Goal: Task Accomplishment & Management: Manage account settings

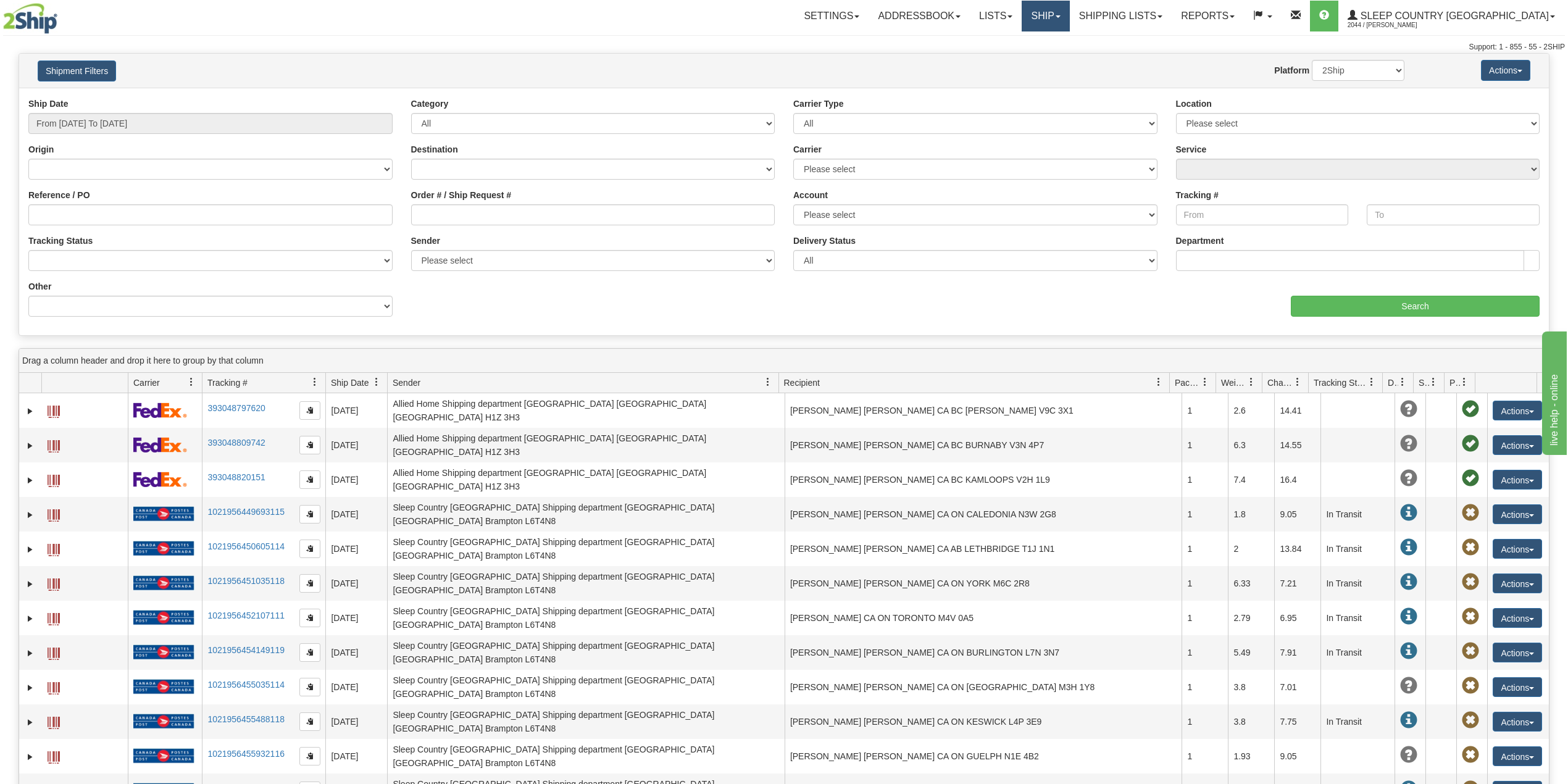
click at [1060, 16] on span at bounding box center [1058, 17] width 5 height 3
click at [1057, 57] on span "OnHold / Order Queue" at bounding box center [1013, 59] width 87 height 10
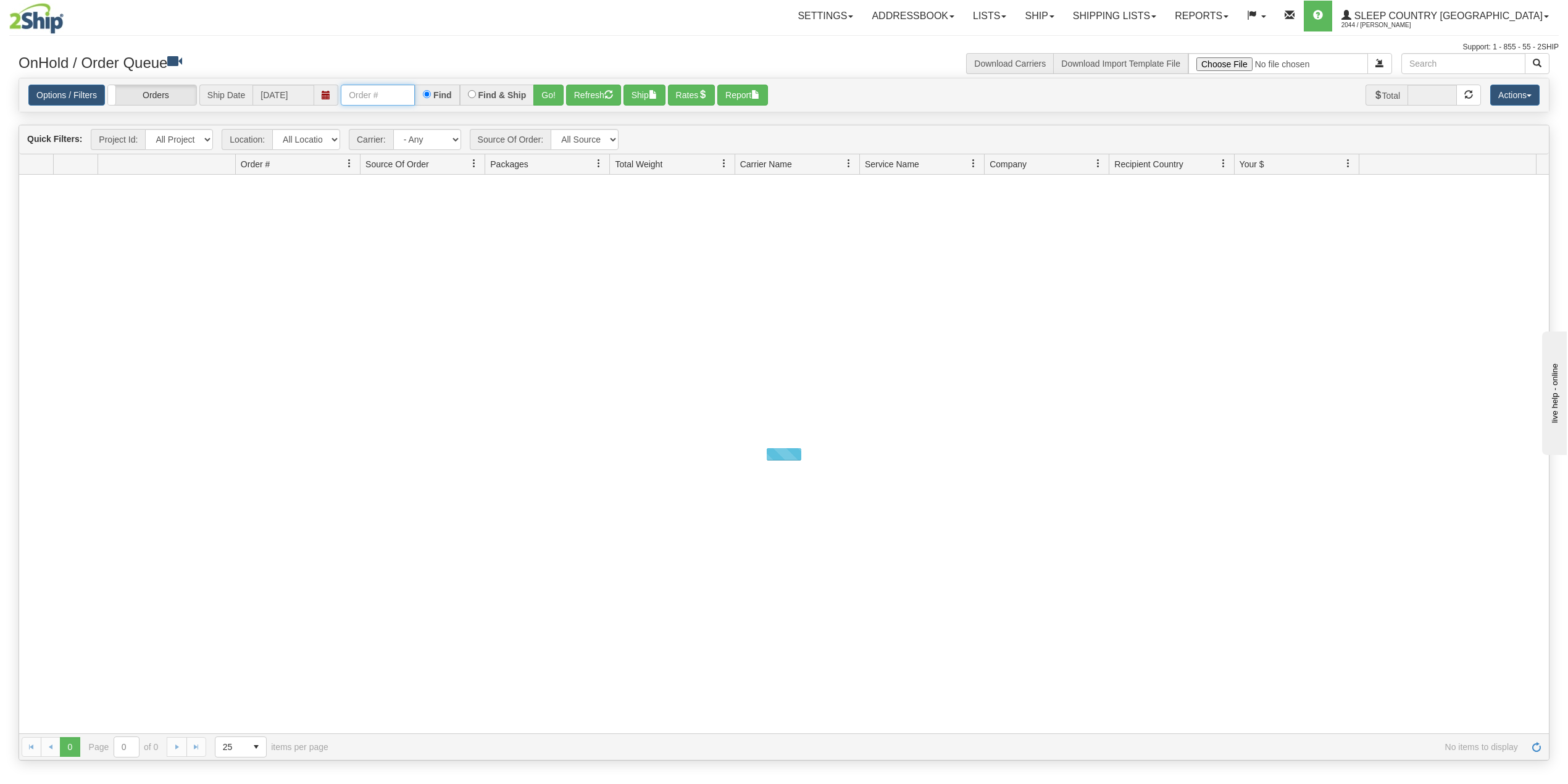
click at [379, 92] on input "text" at bounding box center [377, 95] width 74 height 21
paste input "9002I078508"
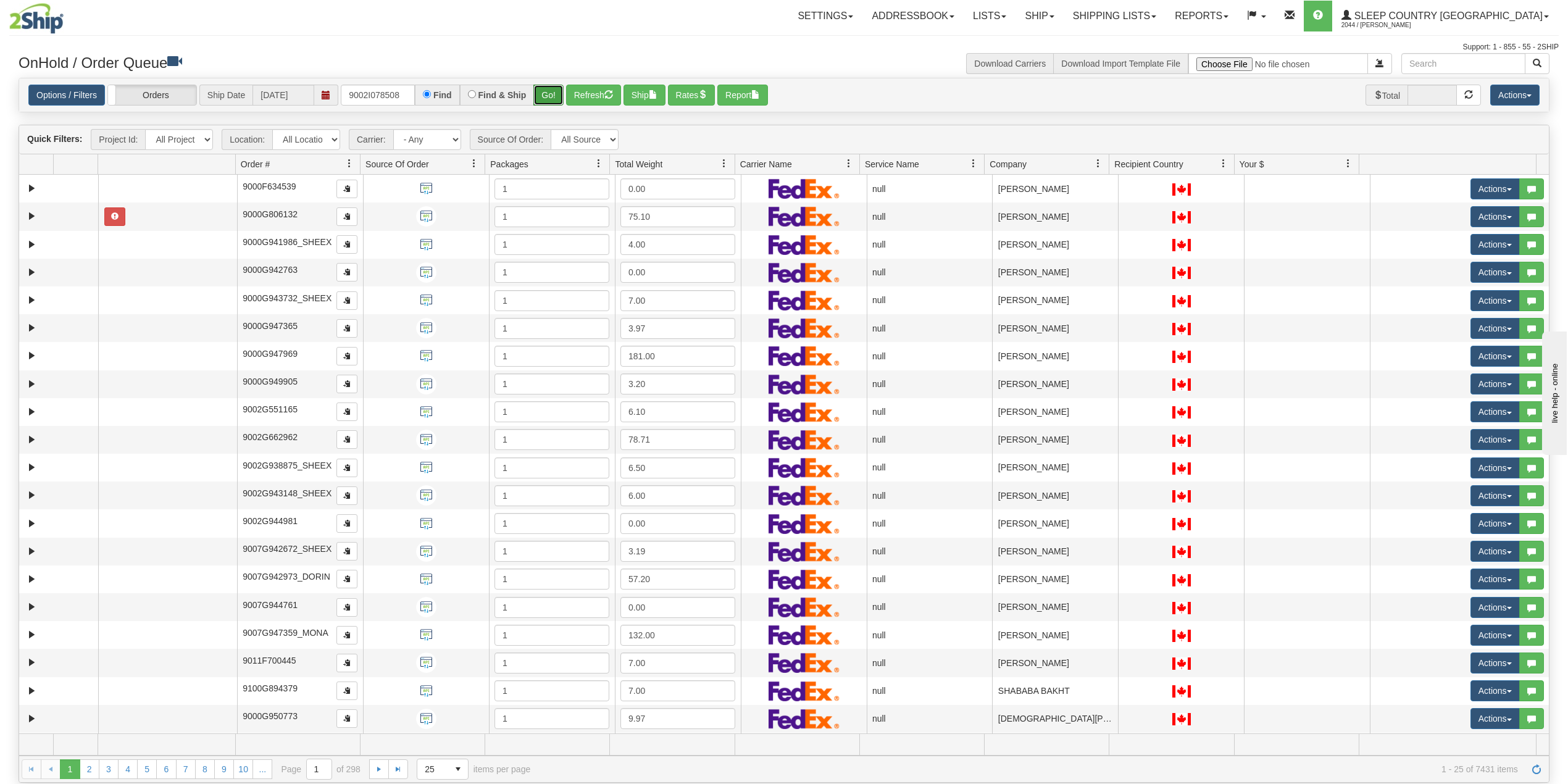
click at [551, 95] on button "Go!" at bounding box center [548, 95] width 31 height 21
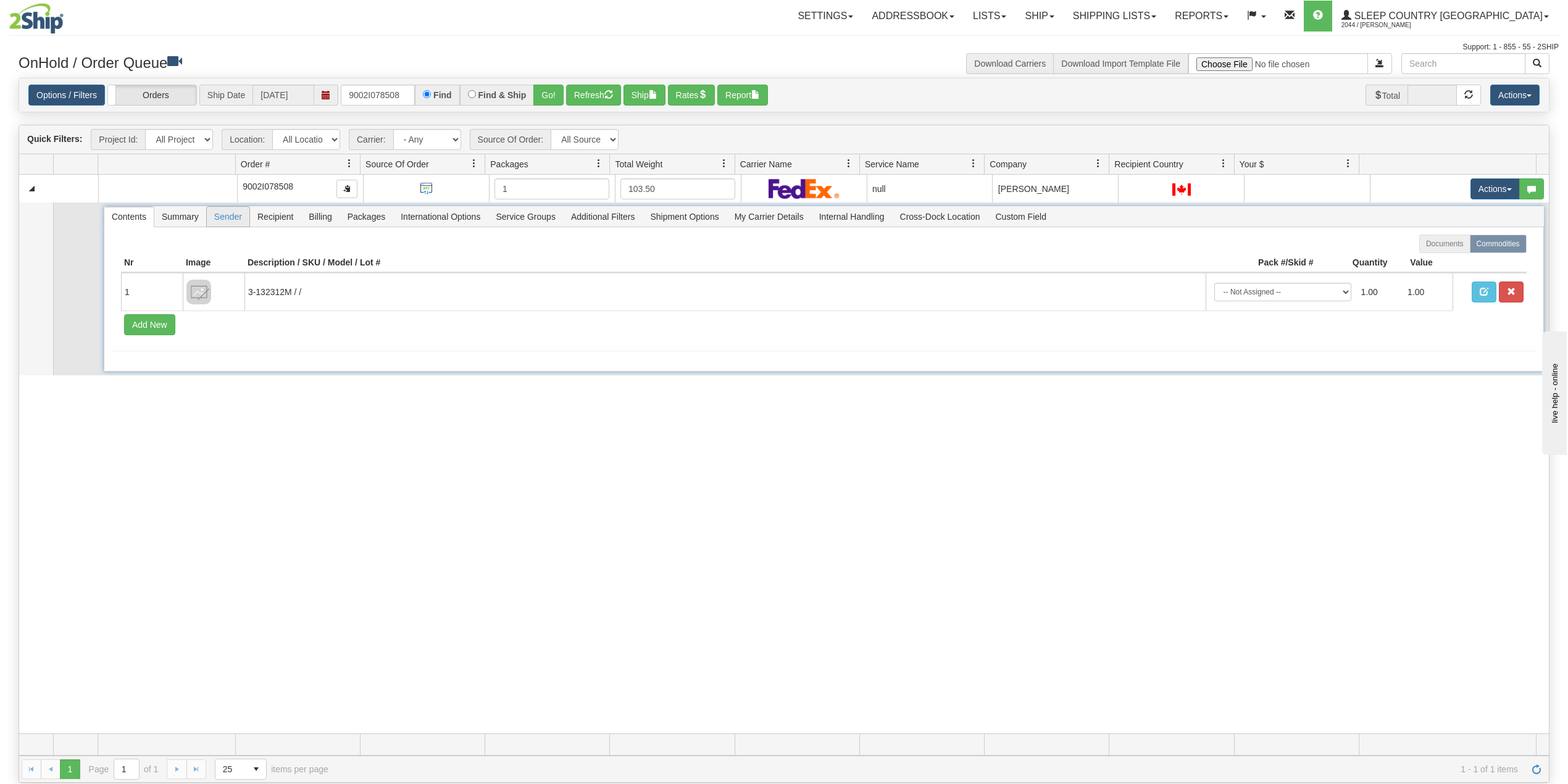
click at [228, 220] on span "Sender" at bounding box center [227, 216] width 42 height 20
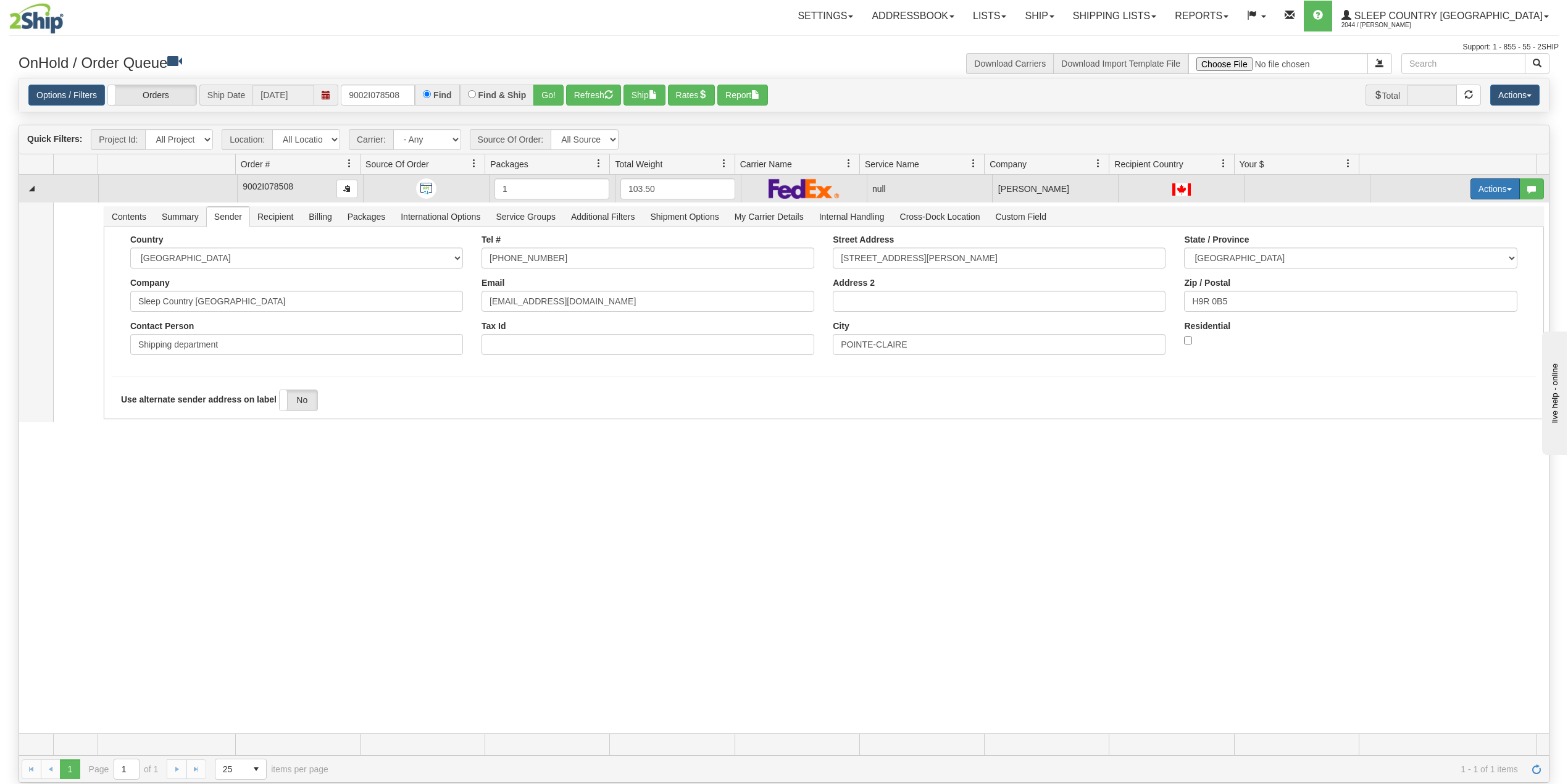
click at [1476, 188] on button "Actions" at bounding box center [1495, 189] width 49 height 21
click at [1432, 279] on span "Delete" at bounding box center [1442, 276] width 34 height 10
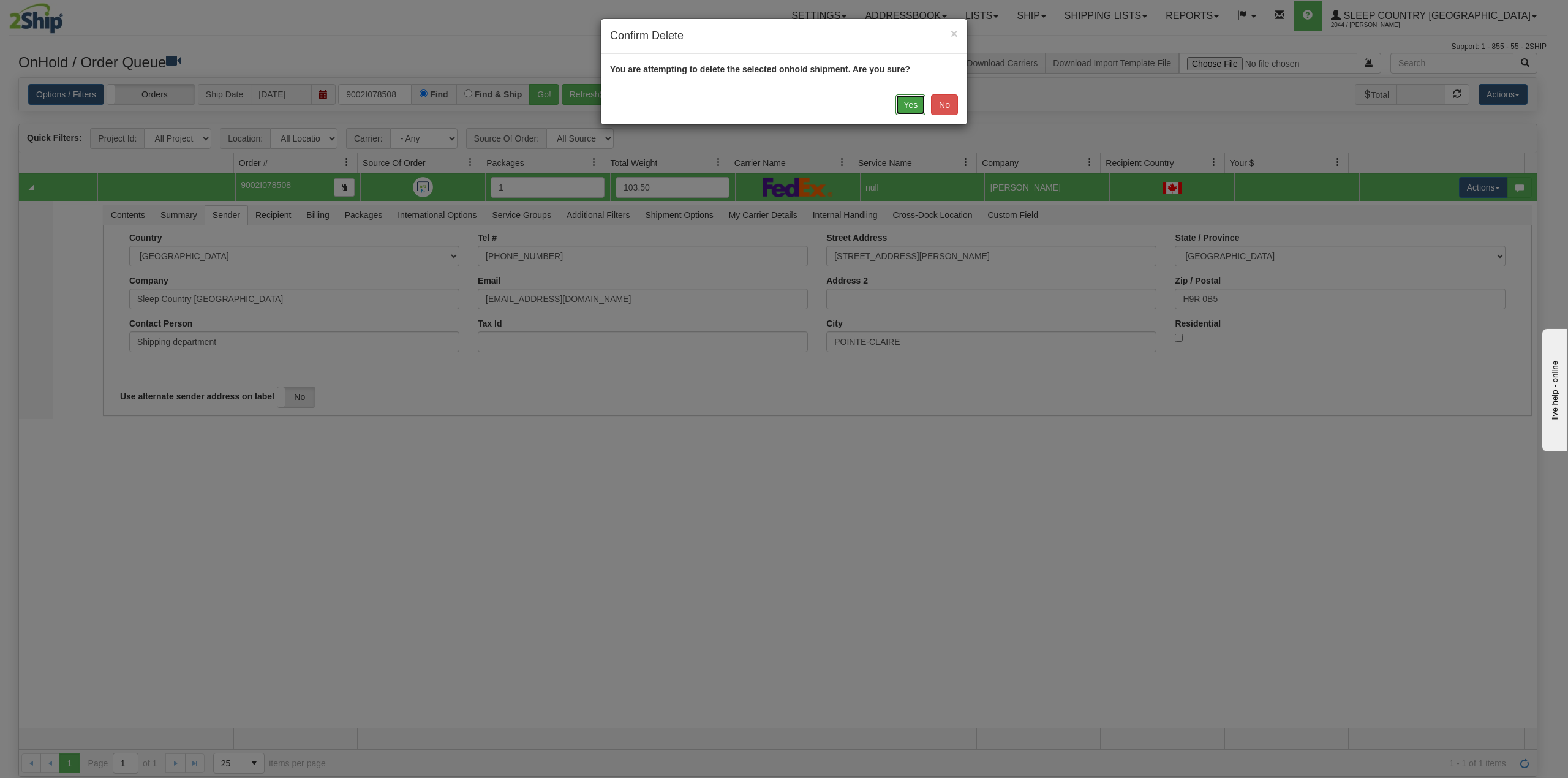
click at [906, 104] on button "Yes" at bounding box center [910, 104] width 30 height 21
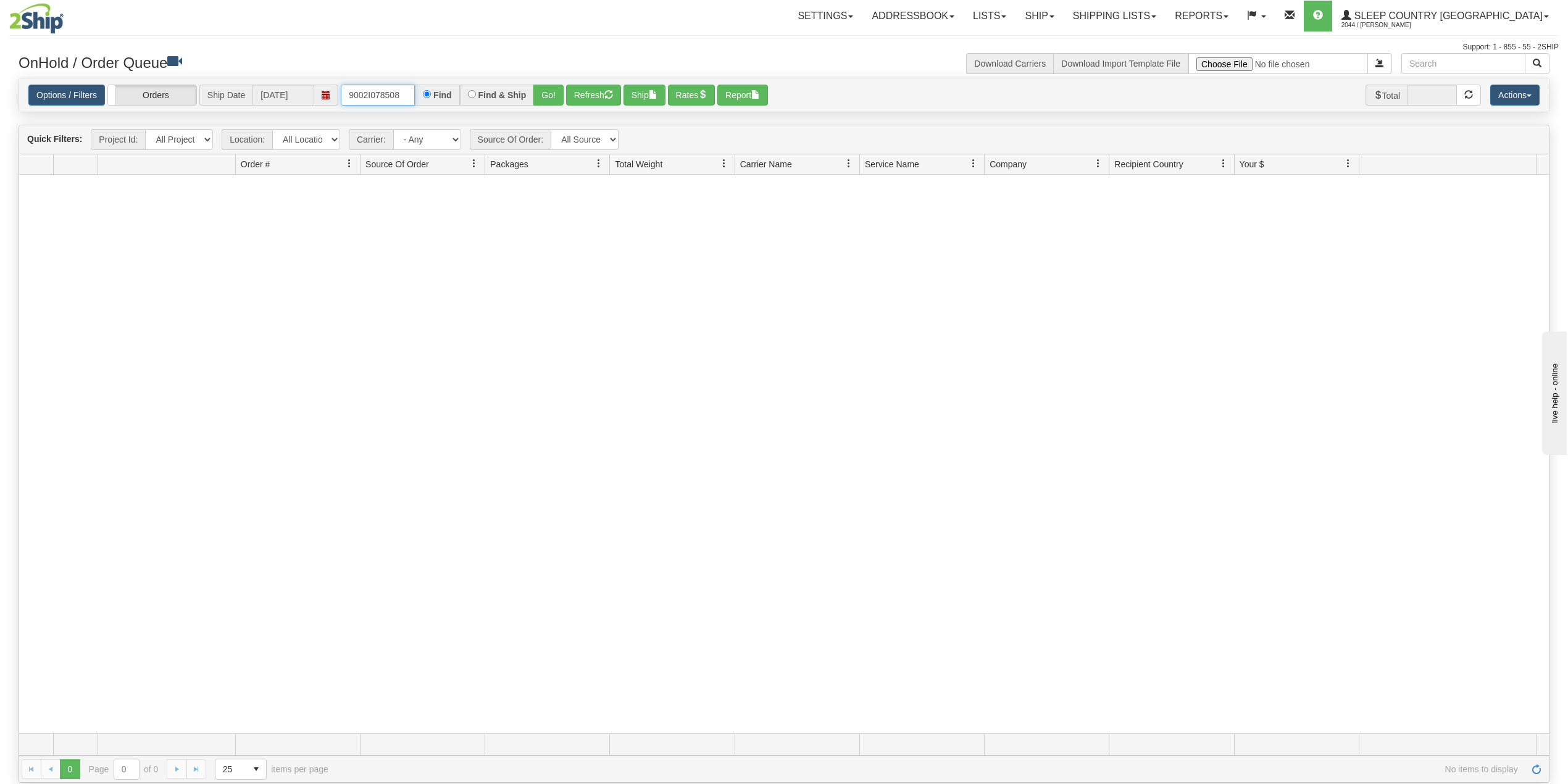
click at [368, 92] on input "9002I078508" at bounding box center [377, 95] width 74 height 21
paste input "0I074424"
click at [554, 92] on button "Go!" at bounding box center [548, 95] width 31 height 21
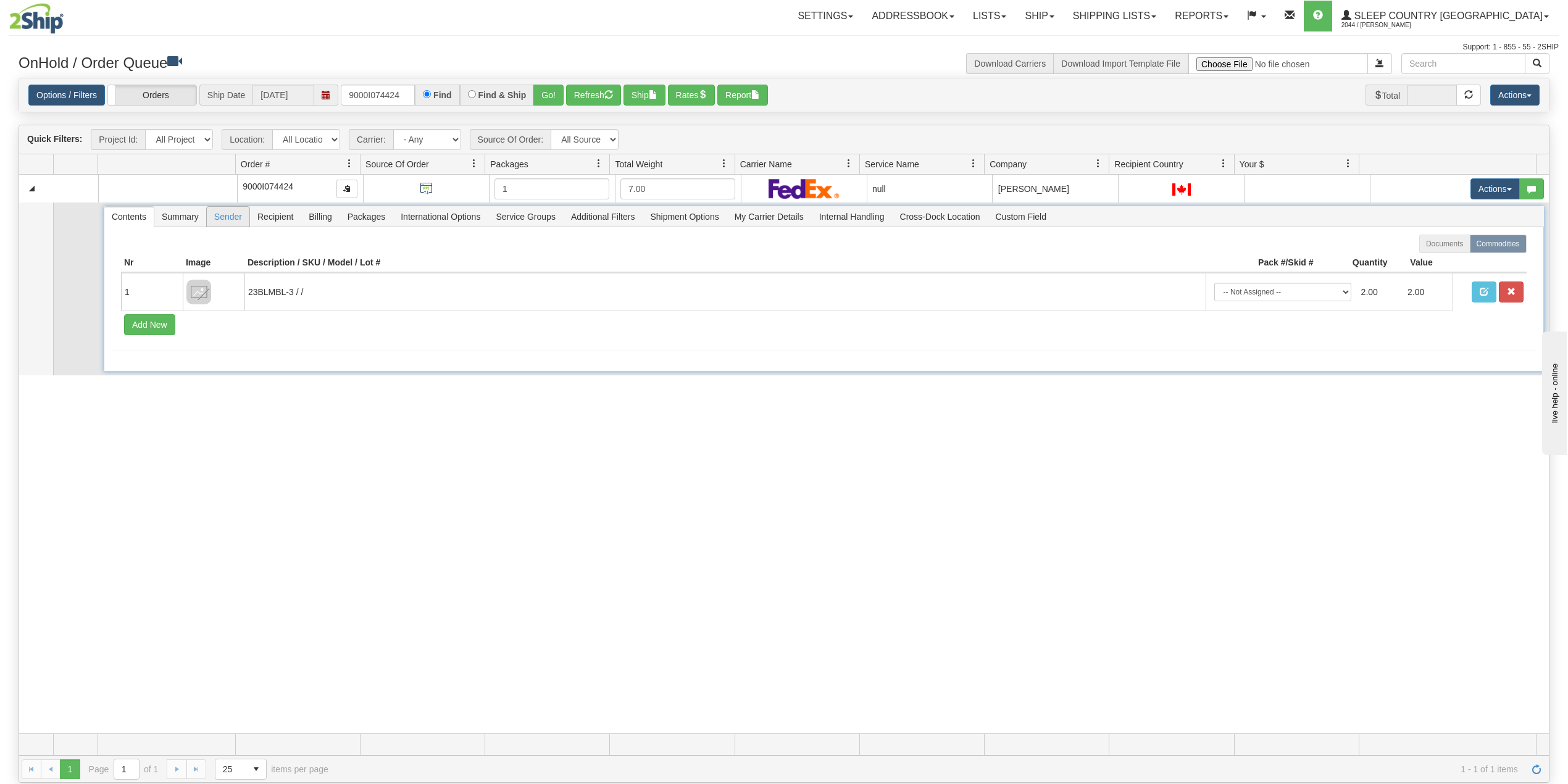
click at [220, 218] on span "Sender" at bounding box center [227, 216] width 42 height 20
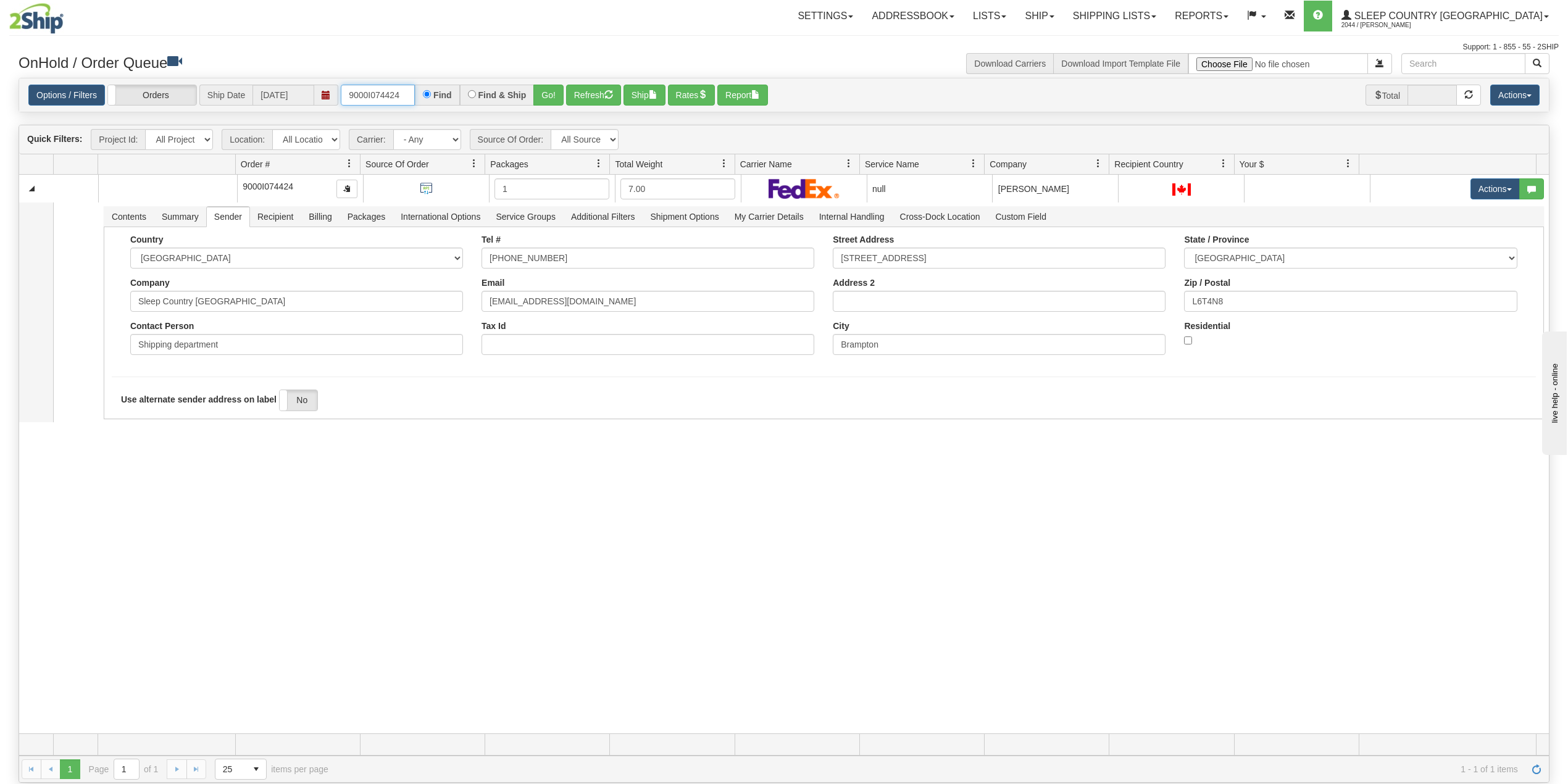
click at [383, 92] on input "9000I074424" at bounding box center [377, 95] width 74 height 21
paste input "7308"
type input "9000I077308"
click at [549, 94] on button "Go!" at bounding box center [548, 95] width 31 height 21
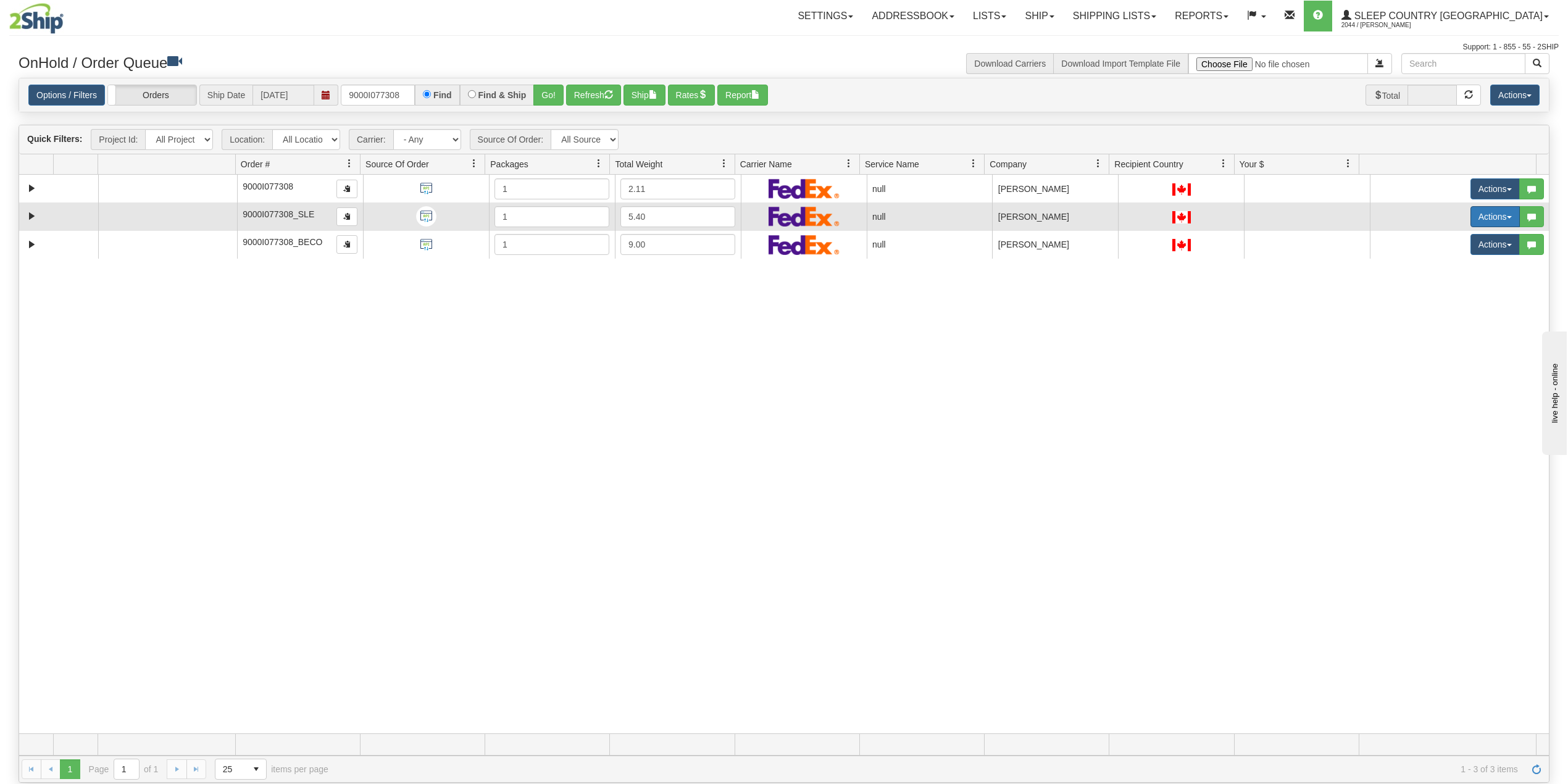
click at [1482, 211] on button "Actions" at bounding box center [1495, 216] width 49 height 21
click at [1436, 306] on span "Delete" at bounding box center [1442, 304] width 34 height 10
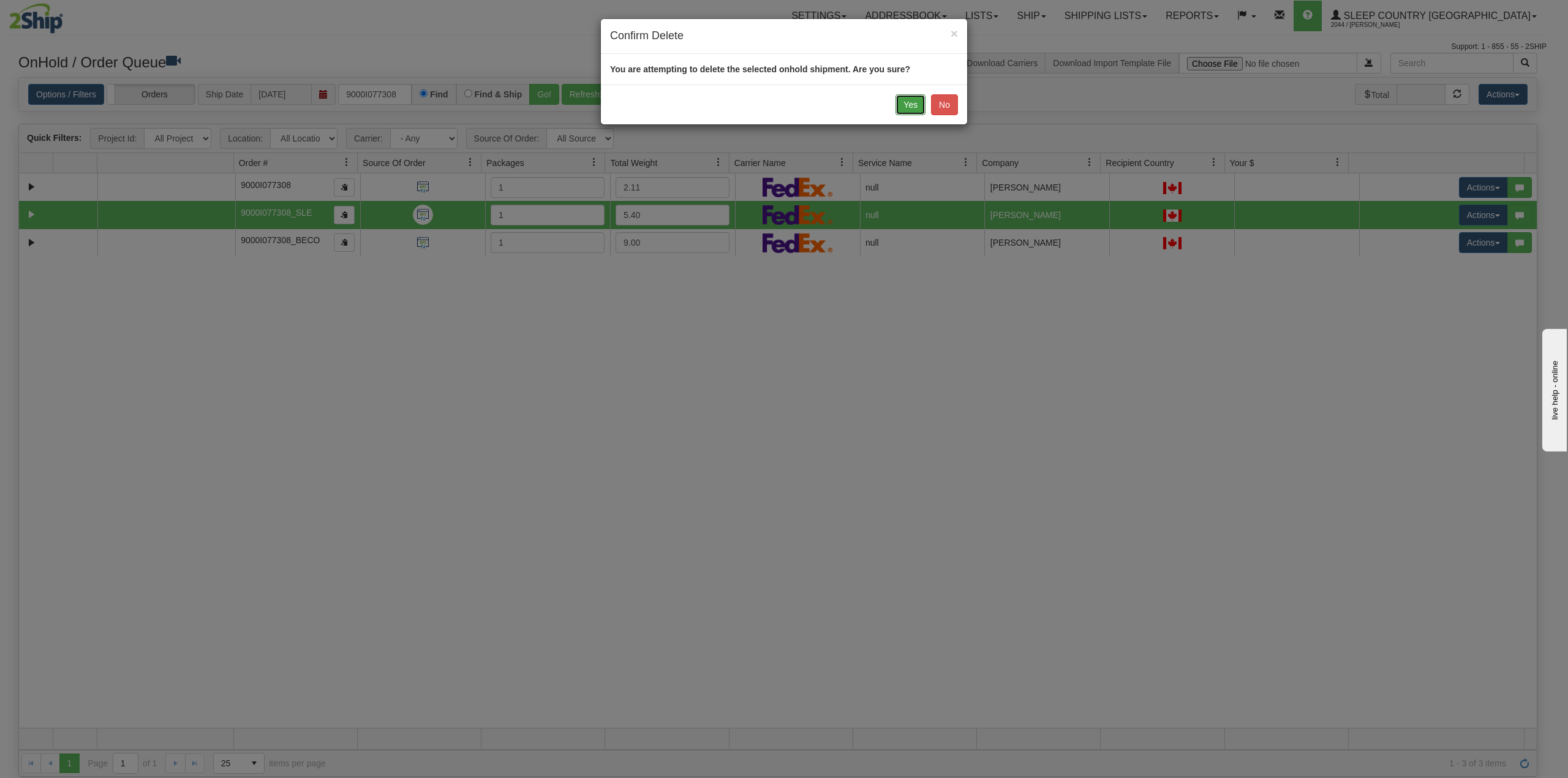
click at [903, 104] on button "Yes" at bounding box center [910, 104] width 30 height 21
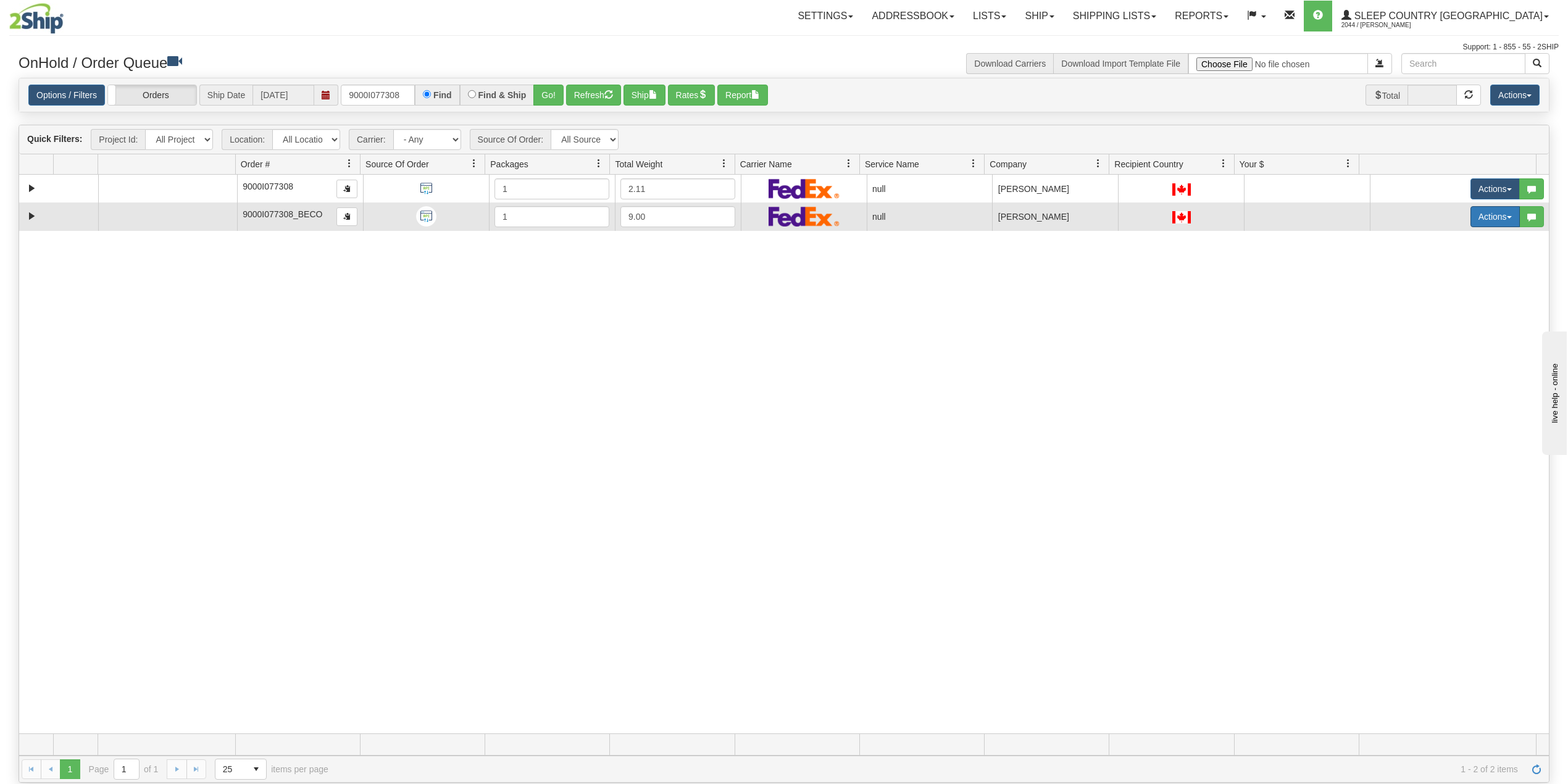
click at [1475, 218] on button "Actions" at bounding box center [1495, 216] width 49 height 21
click at [1431, 309] on span "Delete" at bounding box center [1442, 304] width 34 height 10
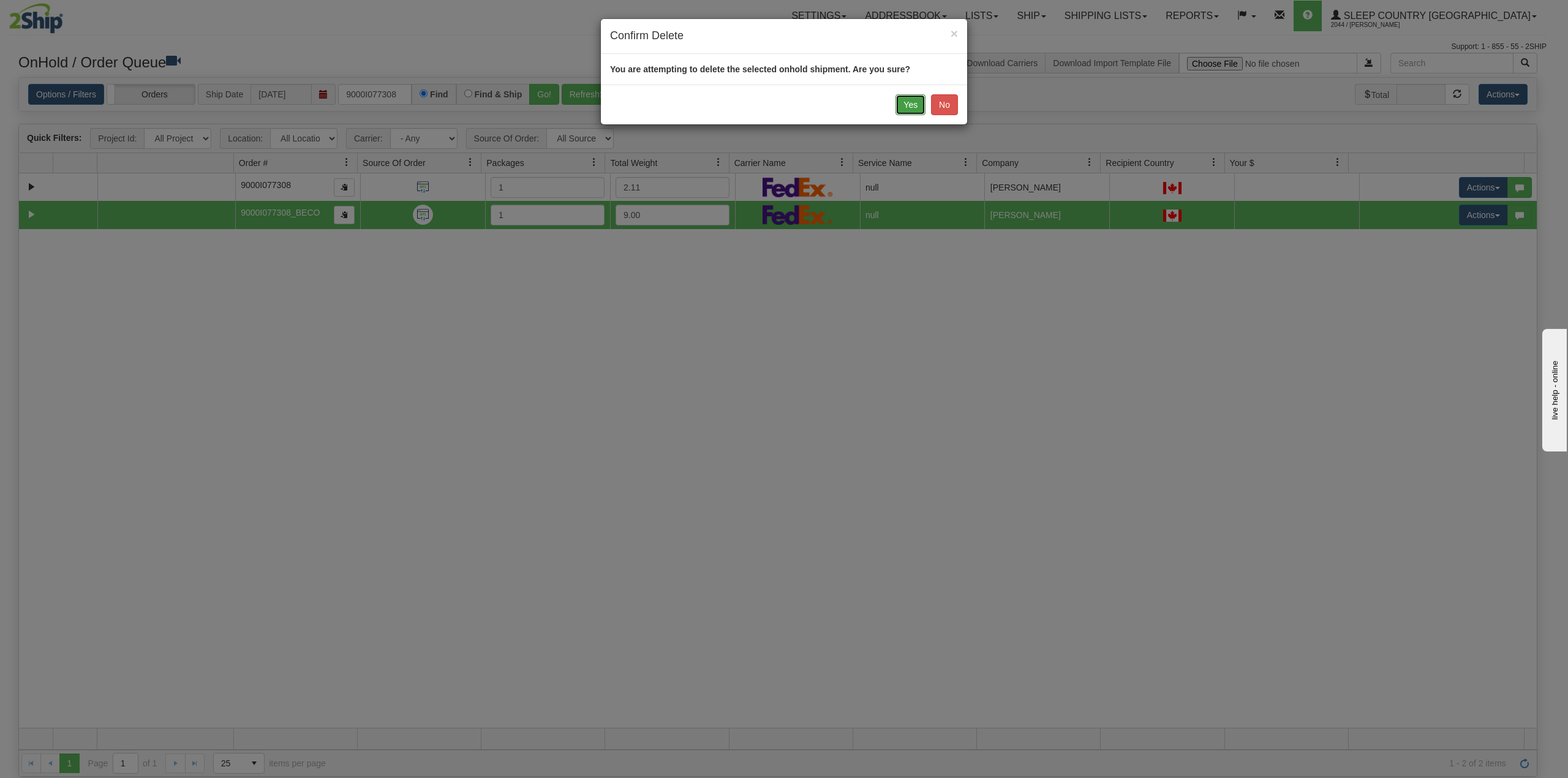
click at [910, 102] on button "Yes" at bounding box center [910, 104] width 30 height 21
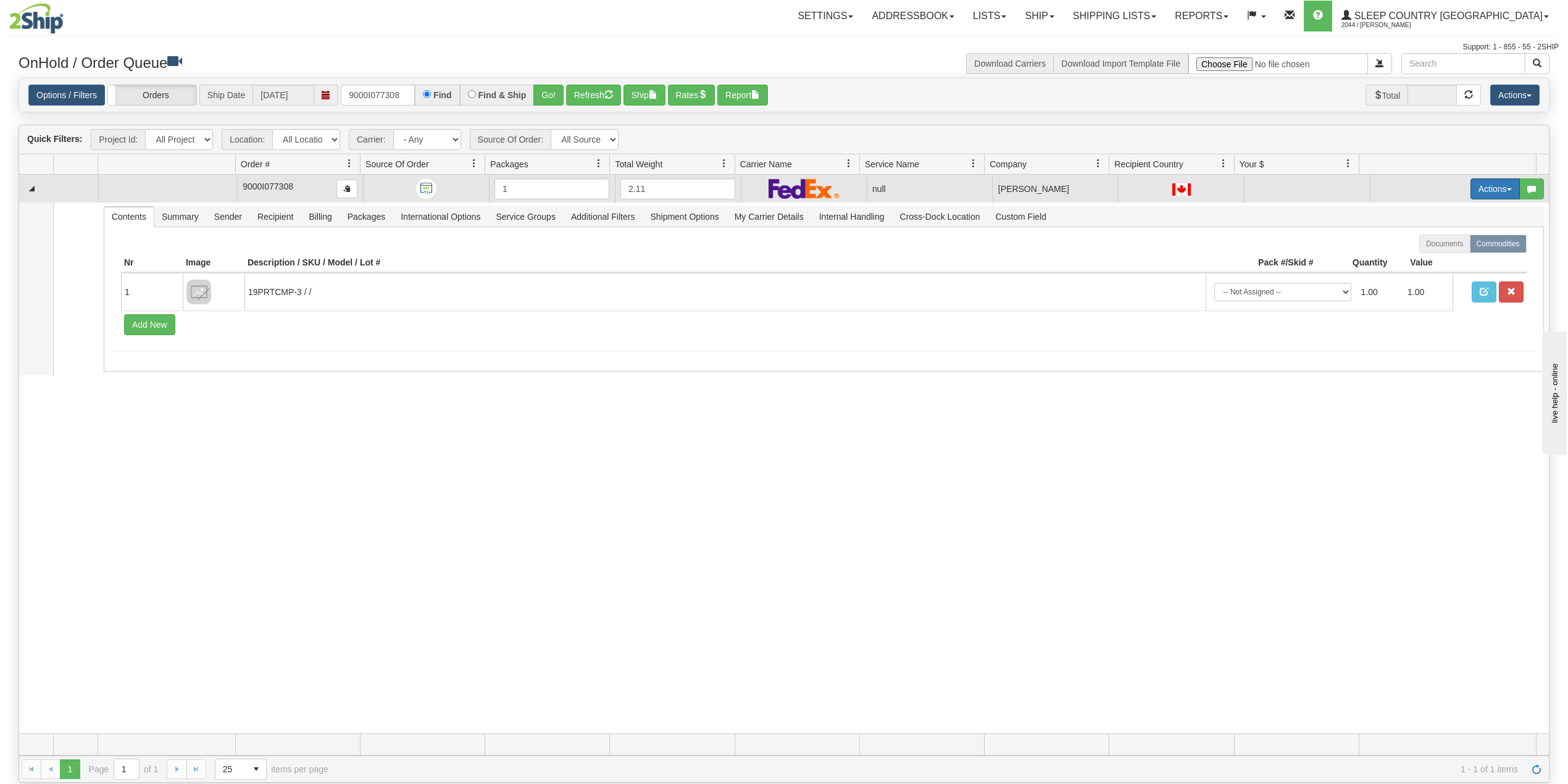
click at [1488, 191] on button "Actions" at bounding box center [1495, 189] width 49 height 21
click at [1430, 276] on span "Delete" at bounding box center [1442, 276] width 34 height 10
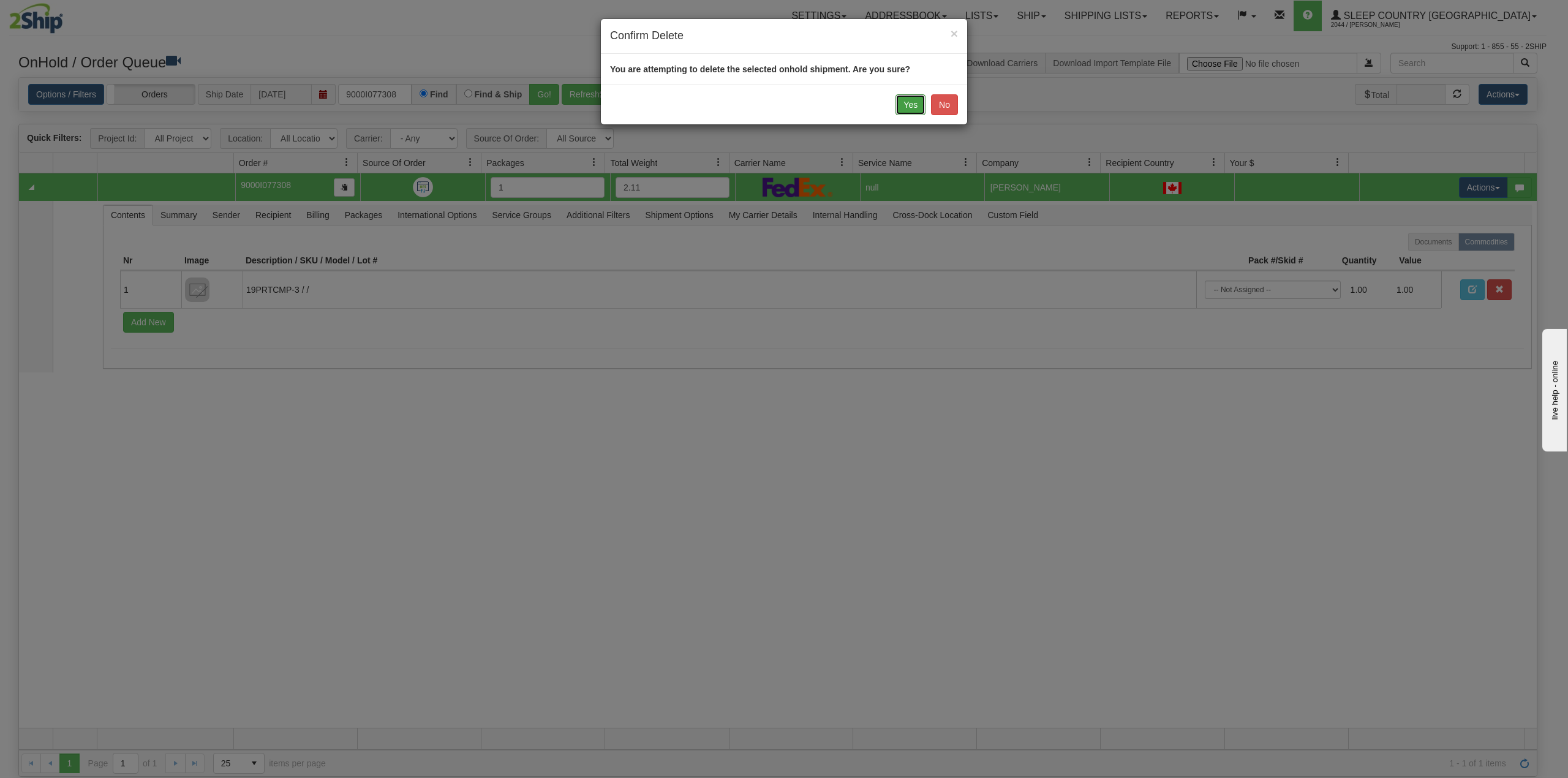
click at [912, 106] on button "Yes" at bounding box center [910, 104] width 30 height 21
